Goal: Check status: Check status

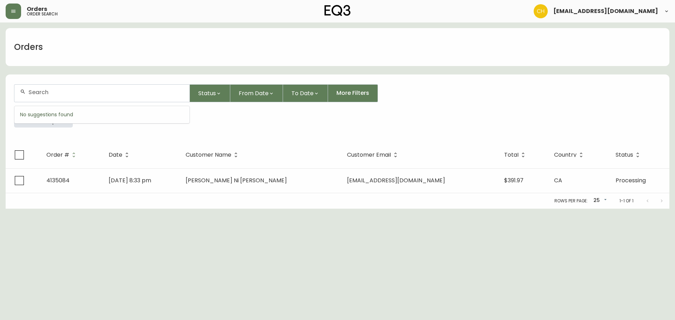
click at [36, 91] on input "text" at bounding box center [105, 92] width 155 height 7
type input "4135073"
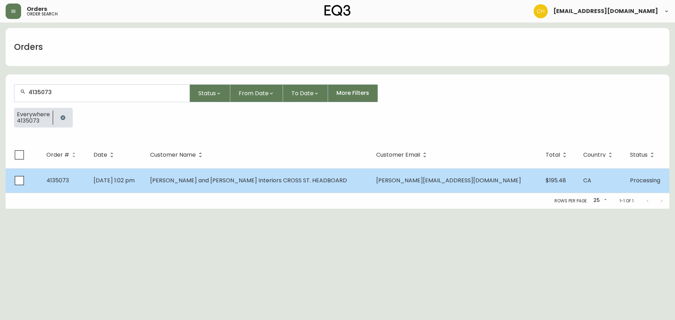
click at [252, 182] on span "[PERSON_NAME] and [PERSON_NAME] Interiors CROSS ST. HEADBOARD" at bounding box center [248, 181] width 197 height 8
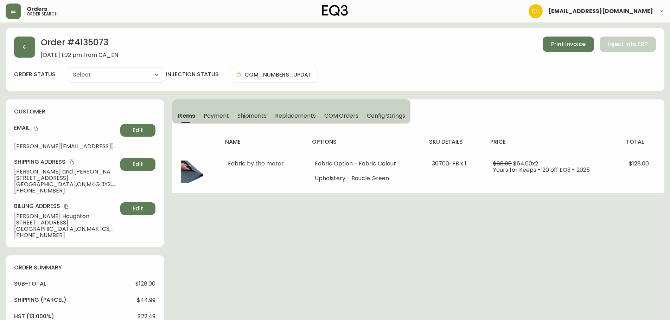
type input "Processing"
select select "PROCESSING"
click at [136, 165] on span "Edit" at bounding box center [138, 165] width 11 height 8
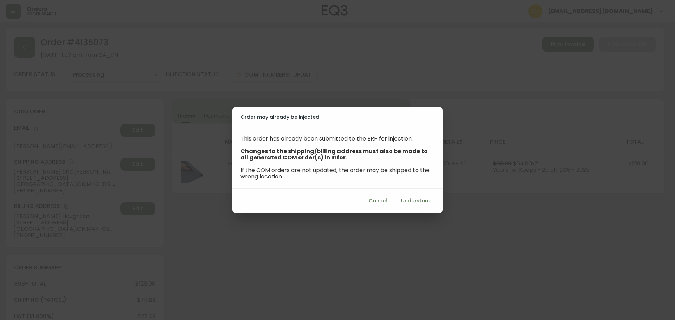
click at [412, 201] on span "I Understand" at bounding box center [415, 201] width 33 height 9
select select "ON"
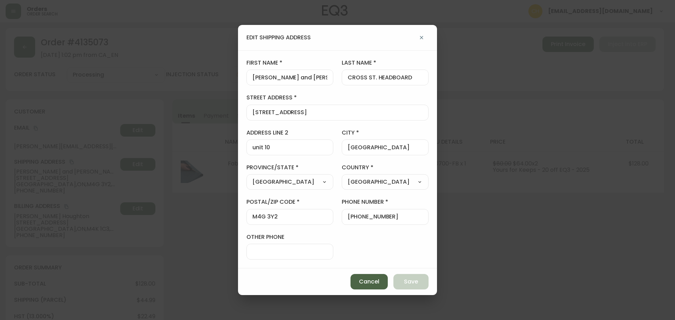
click at [376, 282] on span "Cancel" at bounding box center [369, 282] width 20 height 8
